Goal: Task Accomplishment & Management: Complete application form

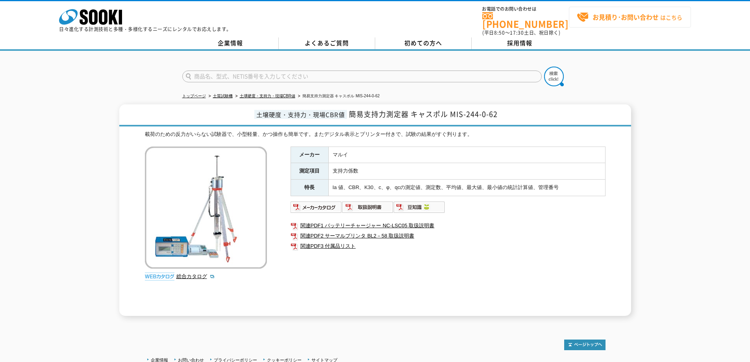
click at [628, 18] on strong "お見積り･お問い合わせ" at bounding box center [626, 16] width 66 height 9
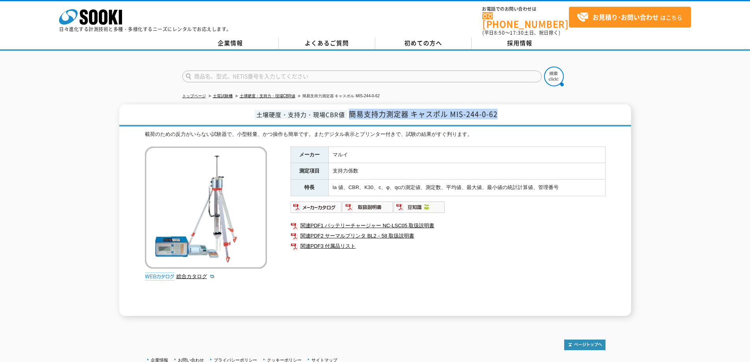
drag, startPoint x: 499, startPoint y: 110, endPoint x: 348, endPoint y: 113, distance: 151.2
click at [348, 113] on h1 "土壌硬度・支持力・現場CBR値 簡易支持力測定器 キャスポル MIS-244-0-62" at bounding box center [375, 115] width 512 height 22
copy span "簡易支持力測定器 キャスポル MIS-244-0-62"
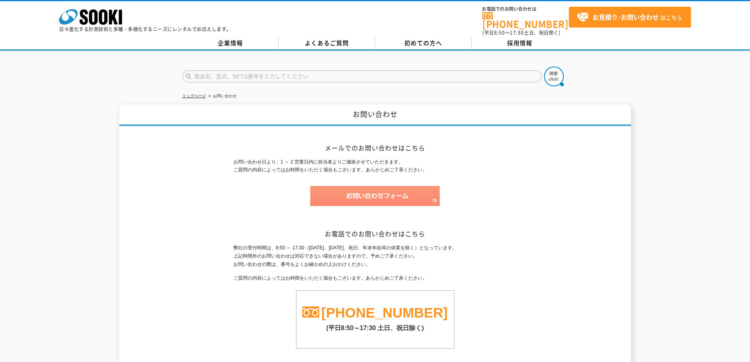
click at [379, 191] on img at bounding box center [375, 196] width 130 height 20
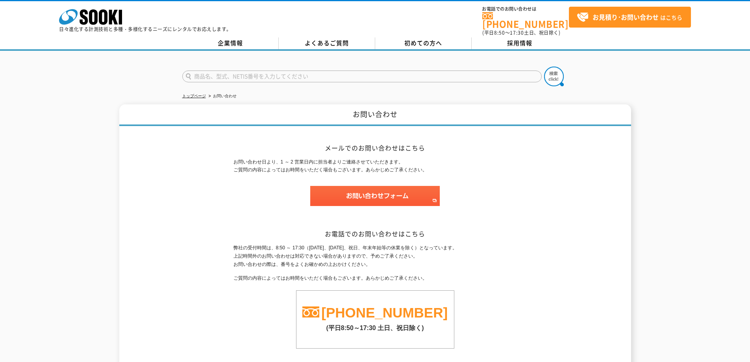
drag, startPoint x: 485, startPoint y: 223, endPoint x: 493, endPoint y: 223, distance: 8.3
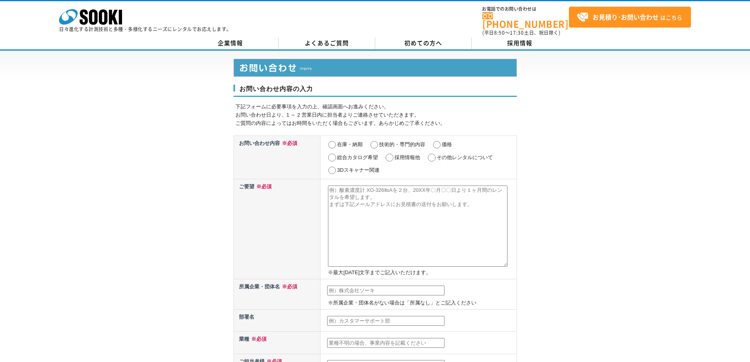
click at [437, 141] on input "価格" at bounding box center [437, 145] width 10 height 8
radio input "true"
click at [403, 193] on textarea at bounding box center [418, 225] width 180 height 81
click at [373, 206] on textarea at bounding box center [418, 225] width 180 height 81
click at [381, 195] on textarea at bounding box center [418, 225] width 180 height 81
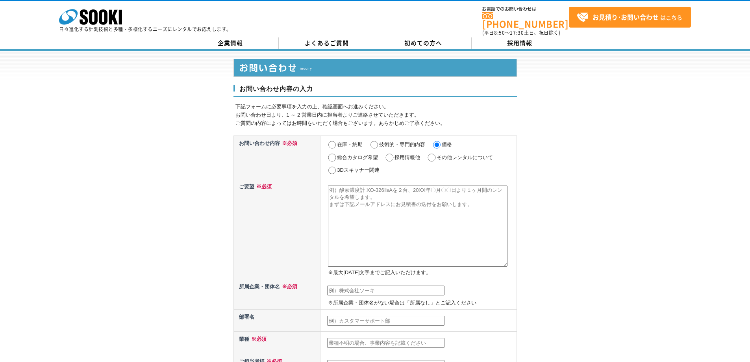
click at [376, 213] on textarea at bounding box center [418, 225] width 180 height 81
click at [409, 179] on td "※最大2000文字までご記入いただけます。" at bounding box center [418, 229] width 196 height 100
click at [396, 205] on textarea at bounding box center [418, 225] width 180 height 81
click at [382, 239] on textarea at bounding box center [418, 225] width 180 height 81
click at [378, 285] on input "text" at bounding box center [385, 290] width 117 height 10
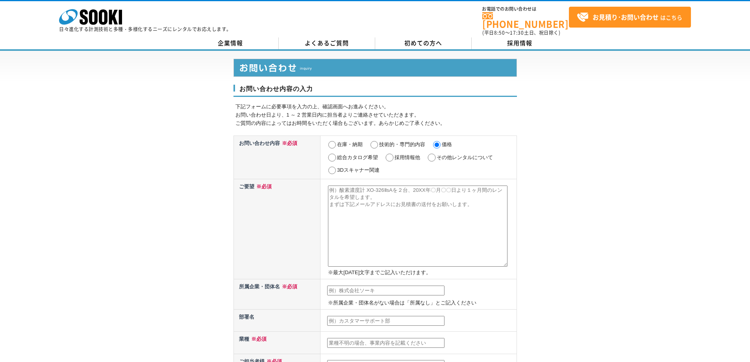
type input "東京港埠頭株式会社"
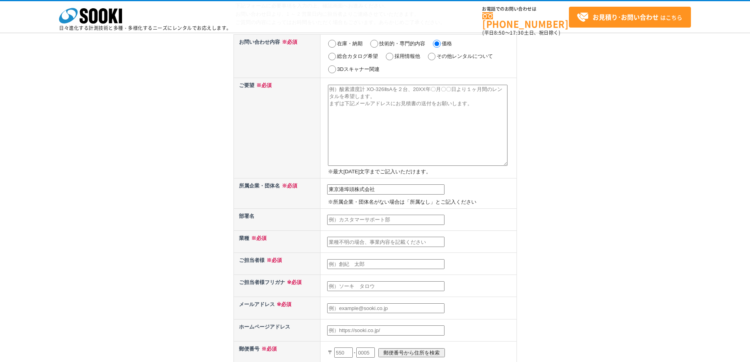
scroll to position [79, 0]
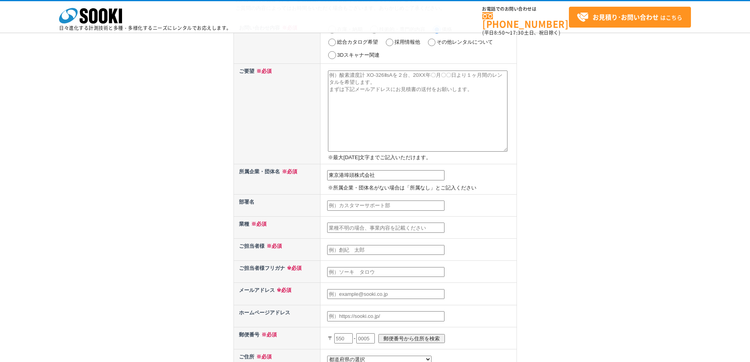
click at [376, 210] on input "text" at bounding box center [385, 205] width 117 height 10
type input "g"
type input "技術部"
click at [381, 225] on input "text" at bounding box center [385, 227] width 117 height 10
click at [378, 247] on input "text" at bounding box center [385, 250] width 117 height 10
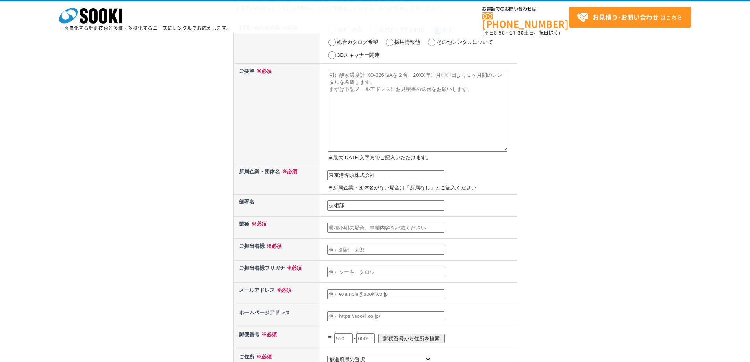
type input "小出朋輝"
type input "koidet@tptc.co.jp"
type input "135"
select select "13"
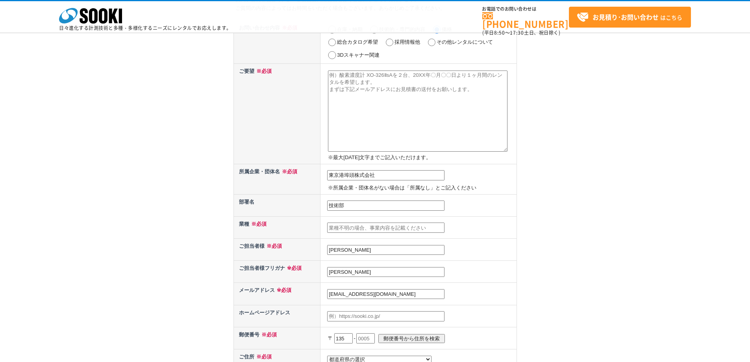
type input "江東区青海二丁目4番24号青海フロンティアビル10F"
drag, startPoint x: 376, startPoint y: 272, endPoint x: 269, endPoint y: 278, distance: 108.0
click at [269, 278] on tr "ご担当者様フリガナ ※必須 小出朋輝" at bounding box center [374, 272] width 283 height 22
type input "こ"
type input "キ"
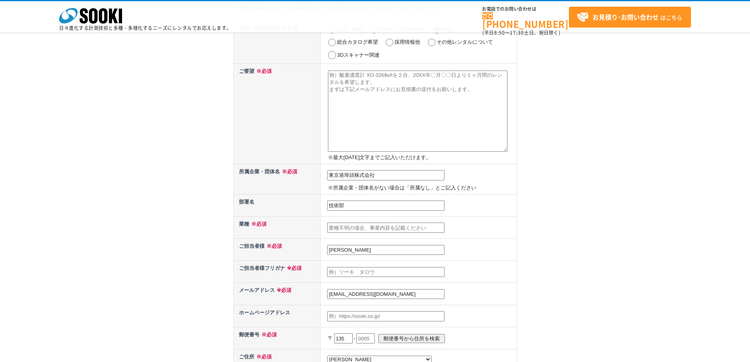
click at [232, 246] on div "お問い合わせ内容の入力 下記フォームに必要事項を入力の上、確認画面へお進みください。 お問い合わせ日より、1 ～ 2 営業日内に担当者よりご連絡させていただき…" at bounding box center [375, 239] width 750 height 608
click at [213, 254] on div "お問い合わせ内容の入力 下記フォームに必要事項を入力の上、確認画面へお進みください。 お問い合わせ日より、1 ～ 2 営業日内に担当者よりご連絡させていただき…" at bounding box center [375, 239] width 750 height 608
click at [378, 83] on textarea at bounding box center [418, 110] width 180 height 81
paste textarea "簡易支持力測定器 キャスポル MIS-244-0-62"
type textarea "簡易支持力測定器 キャスポル MIS-244-0-62のレンタルのお見積りをお願いします。 想定期間は３か月（90日）、令和8年8月~10月を想定しており、 …"
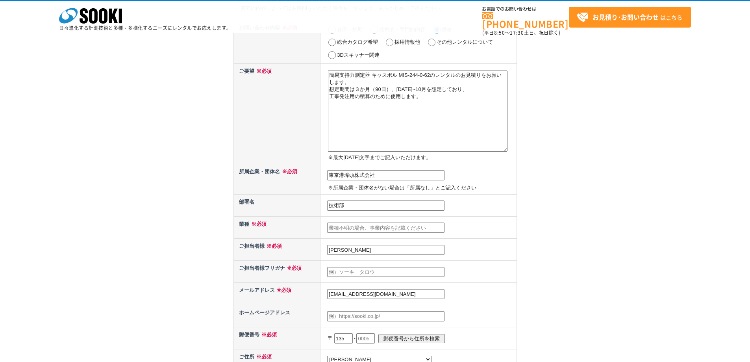
click at [403, 227] on input "text" at bounding box center [385, 227] width 117 height 10
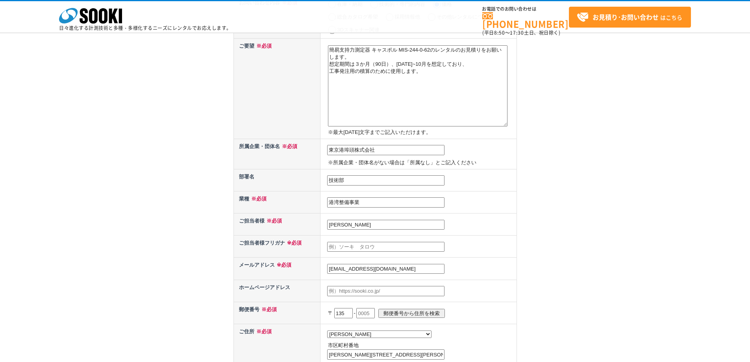
scroll to position [118, 0]
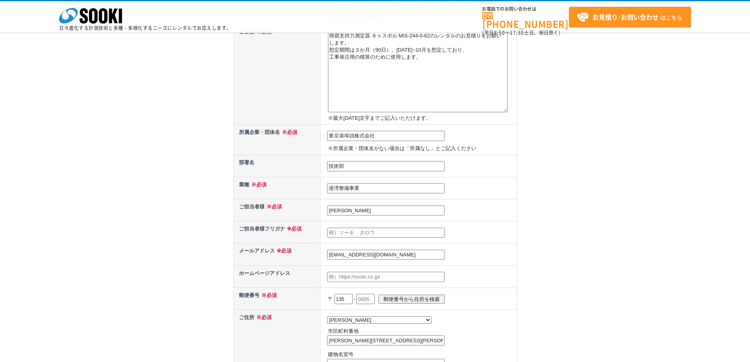
type input "港湾整備事業"
click at [389, 233] on input "text" at bounding box center [385, 233] width 117 height 10
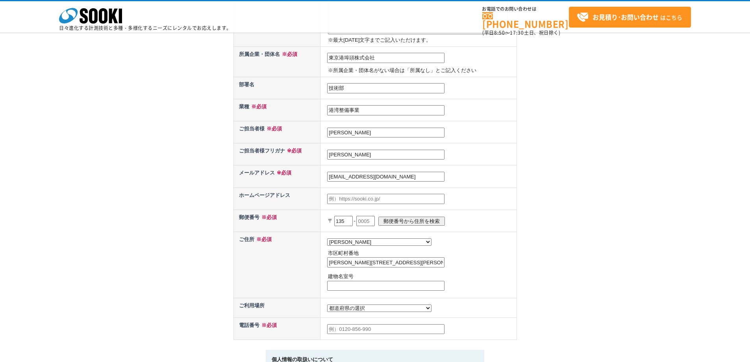
scroll to position [197, 0]
type input "コイデ　トモキ"
click at [374, 219] on input "text" at bounding box center [365, 220] width 19 height 10
click at [369, 220] on input "text" at bounding box center [365, 220] width 19 height 10
type input "0064"
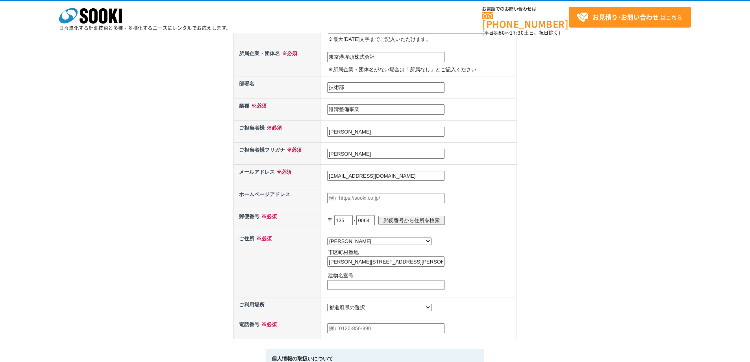
click at [421, 234] on td "都道府県の選択 北海道 青森県 岩手県 宮城県 秋田県 山形県 福島県 茨城県 栃木県 群馬県 埼玉県 千葉県 東京都 神奈川県 新潟県 富山県 石川県 福井…" at bounding box center [418, 264] width 196 height 66
click at [413, 265] on input "江東区青海二丁目4番24号青海フロンティアビル10F" at bounding box center [385, 261] width 117 height 10
drag, startPoint x: 391, startPoint y: 263, endPoint x: 474, endPoint y: 263, distance: 83.9
click at [474, 263] on td "都道府県の選択 北海道 青森県 岩手県 宮城県 秋田県 山形県 福島県 茨城県 栃木県 群馬県 埼玉県 千葉県 東京都 神奈川県 新潟県 富山県 石川県 福井…" at bounding box center [418, 264] width 196 height 66
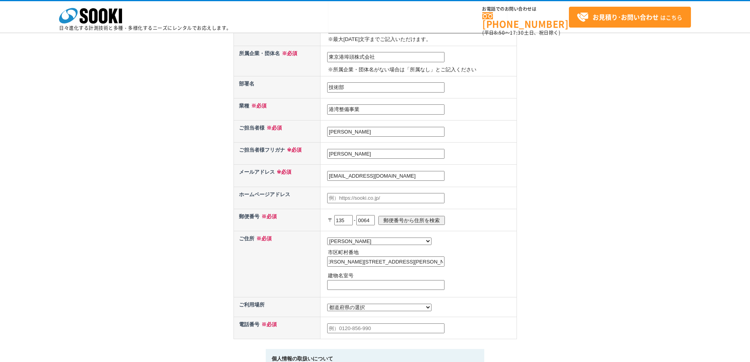
scroll to position [0, 0]
type input "江東区青海二丁目4番24号"
click at [334, 284] on input "text" at bounding box center [385, 285] width 117 height 10
paste input "青海フロンティアビル10F"
type input "青海フロンティアビル10F"
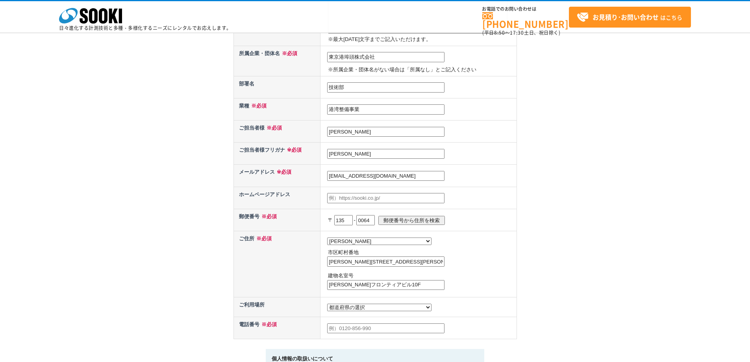
click at [489, 269] on td "都道府県の選択 北海道 青森県 岩手県 宮城県 秋田県 山形県 福島県 茨城県 栃木県 群馬県 埼玉県 千葉県 東京都 神奈川県 新潟県 富山県 石川県 福井…" at bounding box center [418, 264] width 196 height 66
click at [369, 310] on select "都道府県の選択 利用場所未定 北海道 青森県 岩手県 宮城県 秋田県 山形県 福島県 茨城県 栃木県 群馬県 埼玉県 千葉県 東京都 神奈川県 新潟県 富山県…" at bounding box center [379, 307] width 104 height 7
select select "13"
click at [327, 306] on select "都道府県の選択 利用場所未定 北海道 青森県 岩手県 宮城県 秋田県 山形県 福島県 茨城県 栃木県 群馬県 埼玉県 千葉県 東京都 神奈川県 新潟県 富山県…" at bounding box center [379, 307] width 104 height 7
click at [378, 328] on input "text" at bounding box center [385, 328] width 117 height 10
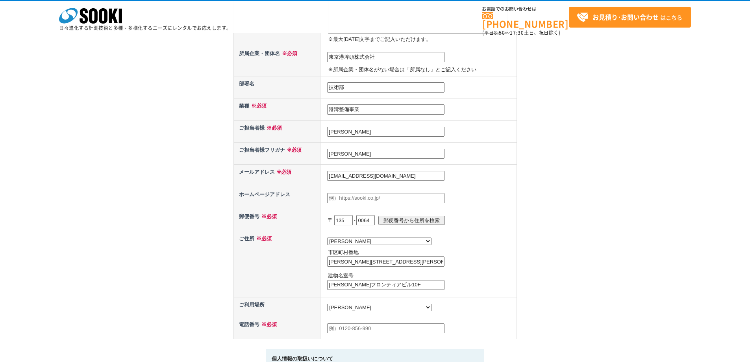
type input "08039333006"
click at [465, 297] on td "都道府県の選択 利用場所未定 北海道 青森県 岩手県 宮城県 秋田県 山形県 福島県 茨城県 栃木県 群馬県 埼玉県 千葉県 東京都 神奈川県 新潟県 富山県…" at bounding box center [418, 264] width 196 height 66
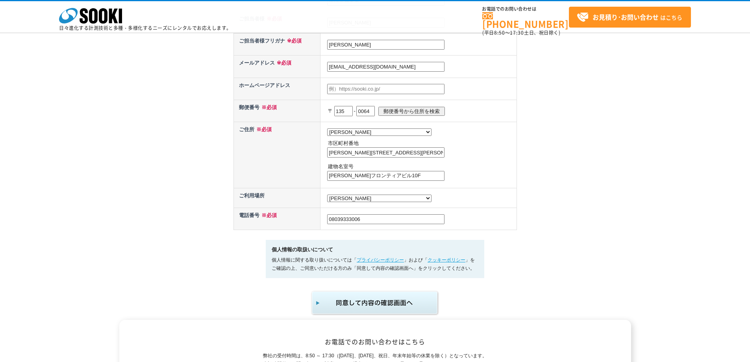
scroll to position [315, 0]
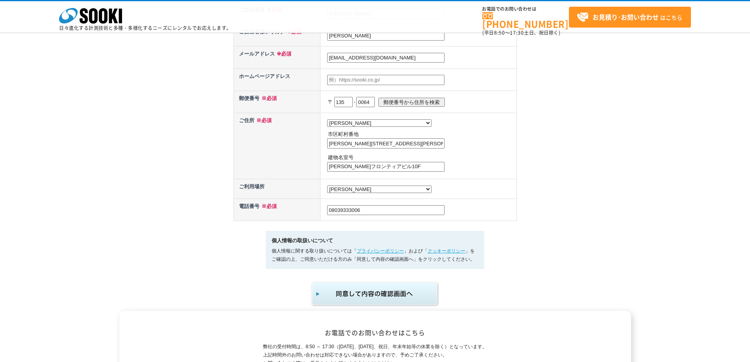
click at [399, 299] on img "submit" at bounding box center [375, 294] width 129 height 26
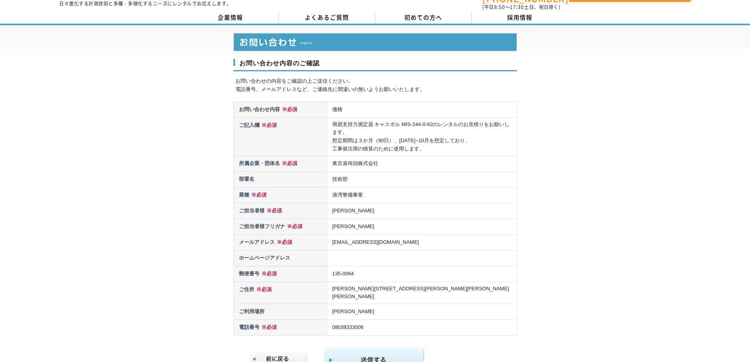
scroll to position [39, 0]
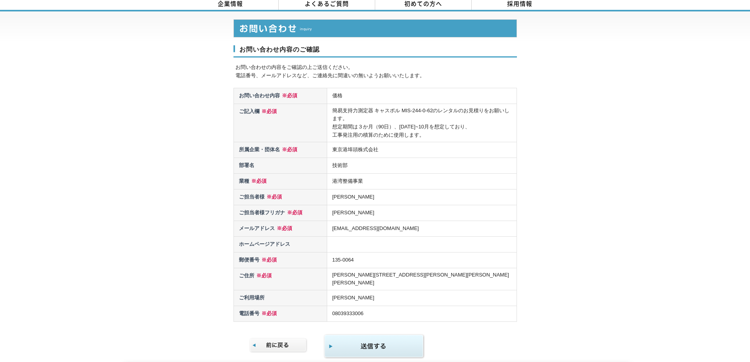
click at [390, 333] on img "submit" at bounding box center [374, 346] width 101 height 26
